Goal: Information Seeking & Learning: Learn about a topic

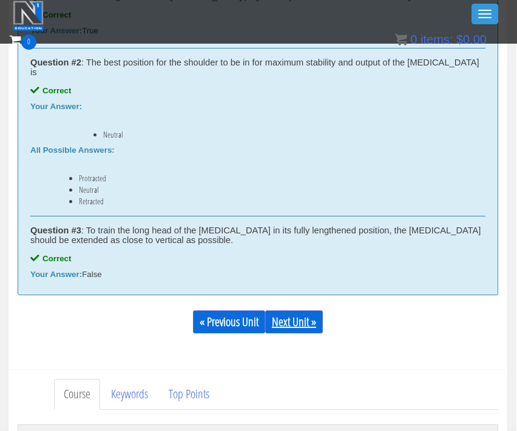
click at [298, 311] on link "Next Unit »" at bounding box center [294, 322] width 58 height 23
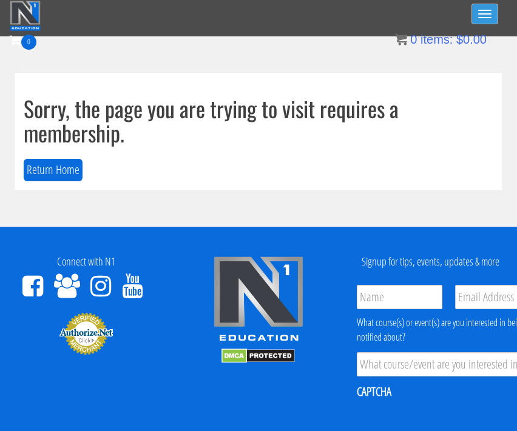
click at [489, 14] on span "button" at bounding box center [484, 13] width 13 height 1
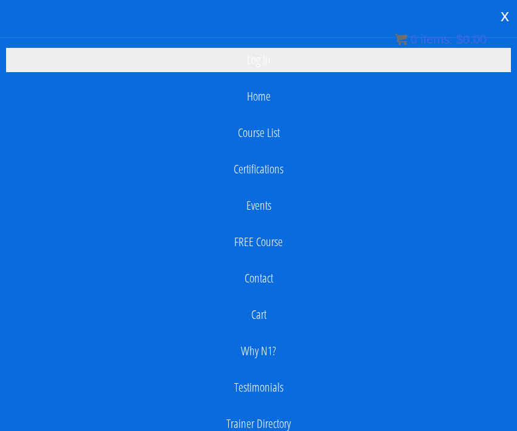
click at [283, 61] on link "Log In" at bounding box center [258, 60] width 505 height 24
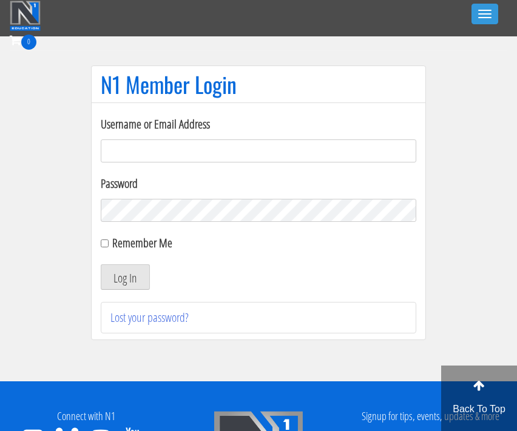
type input "apciccarino@aol.com"
click at [125, 277] on button "Log In" at bounding box center [125, 276] width 49 height 25
click at [135, 277] on button "Log In" at bounding box center [125, 276] width 49 height 25
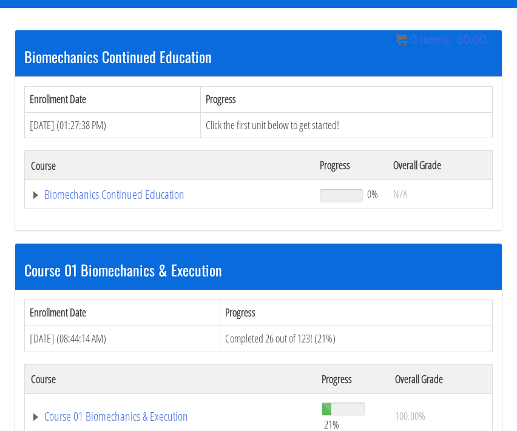
scroll to position [193, 0]
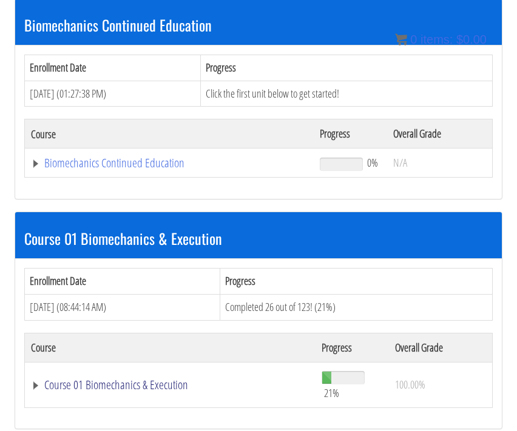
click at [105, 169] on link "Course 01 Biomechanics & Execution" at bounding box center [169, 163] width 277 height 12
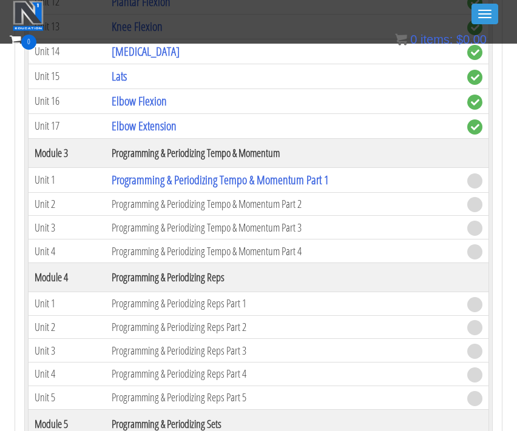
scroll to position [1139, 0]
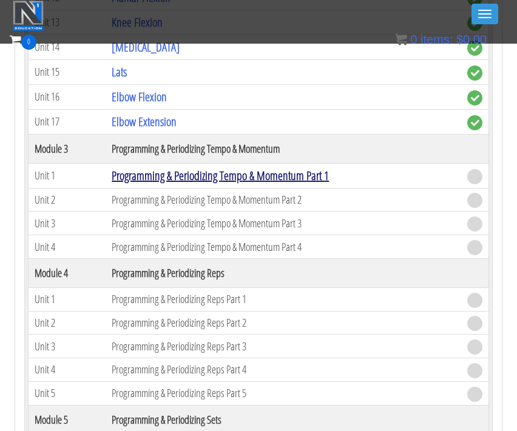
click at [190, 175] on link "Programming & Periodizing Tempo & Momentum Part 1" at bounding box center [220, 175] width 217 height 16
